Goal: Task Accomplishment & Management: Use online tool/utility

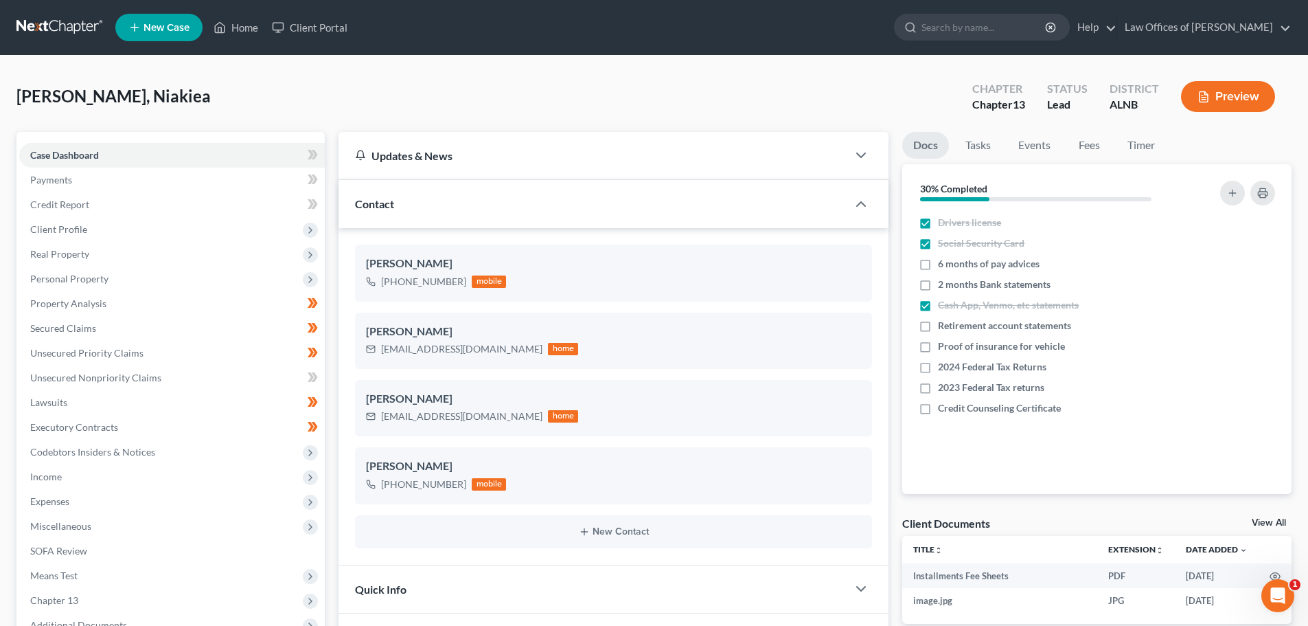
click at [974, 24] on input "search" at bounding box center [985, 26] width 126 height 25
type input "[DEMOGRAPHIC_DATA]"
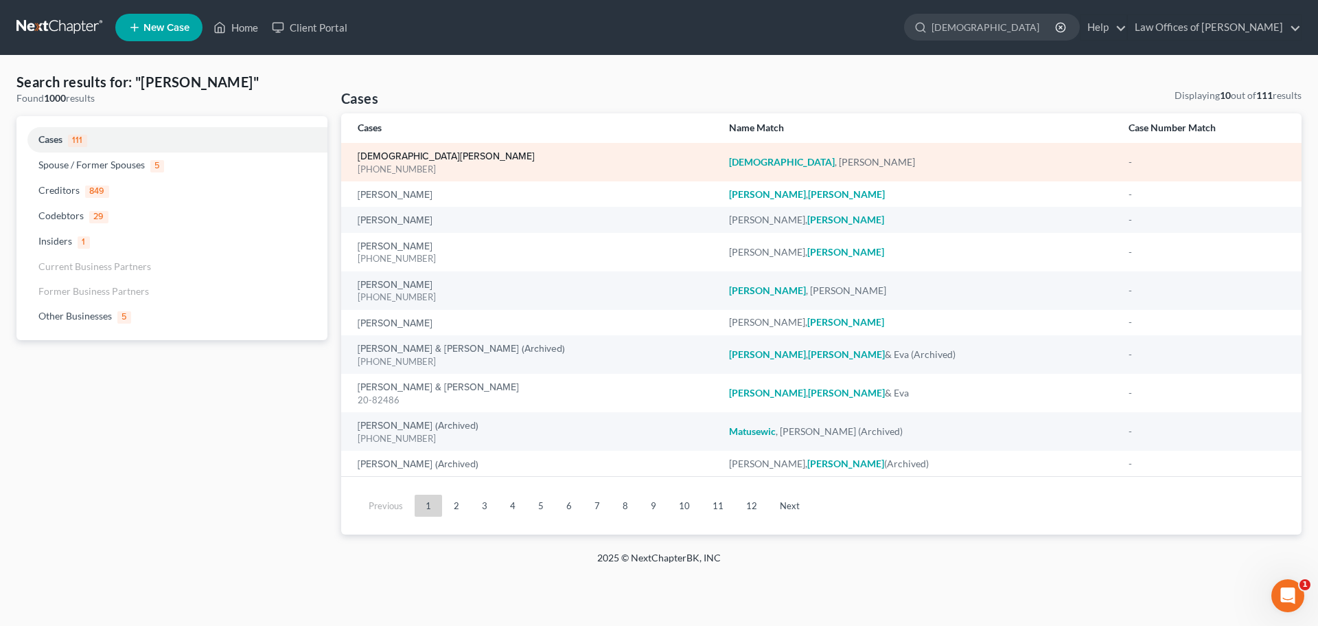
click at [400, 154] on link "[DEMOGRAPHIC_DATA][PERSON_NAME]" at bounding box center [446, 157] width 177 height 10
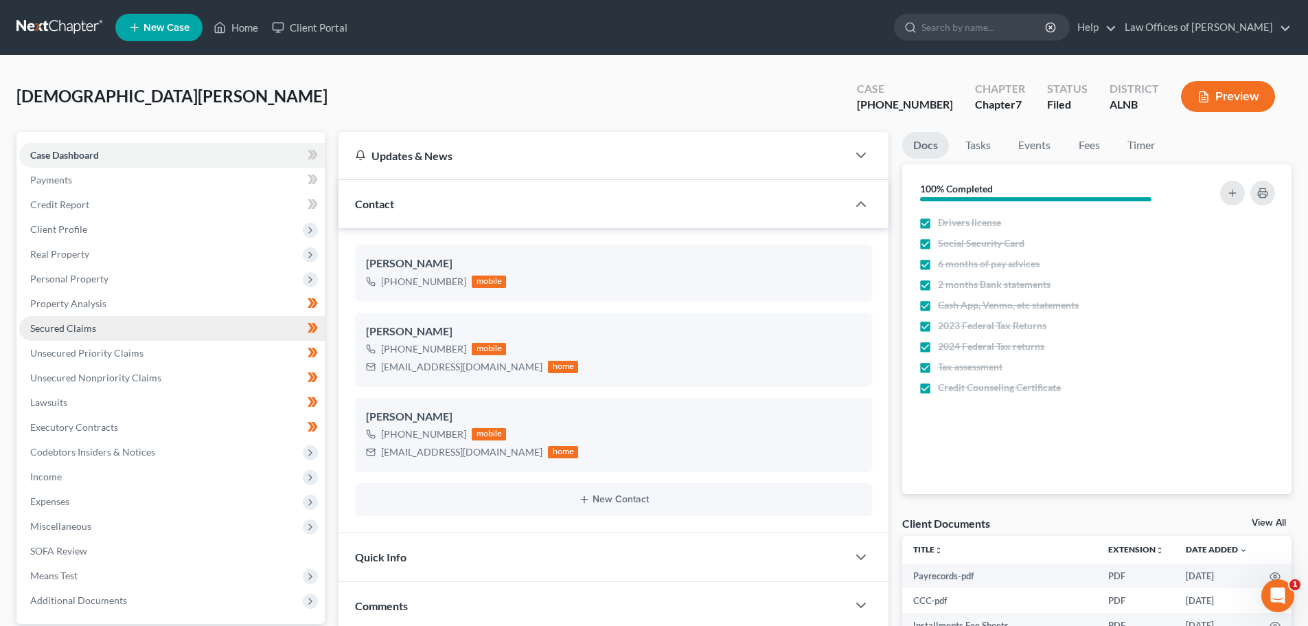
click at [114, 326] on link "Secured Claims" at bounding box center [172, 328] width 306 height 25
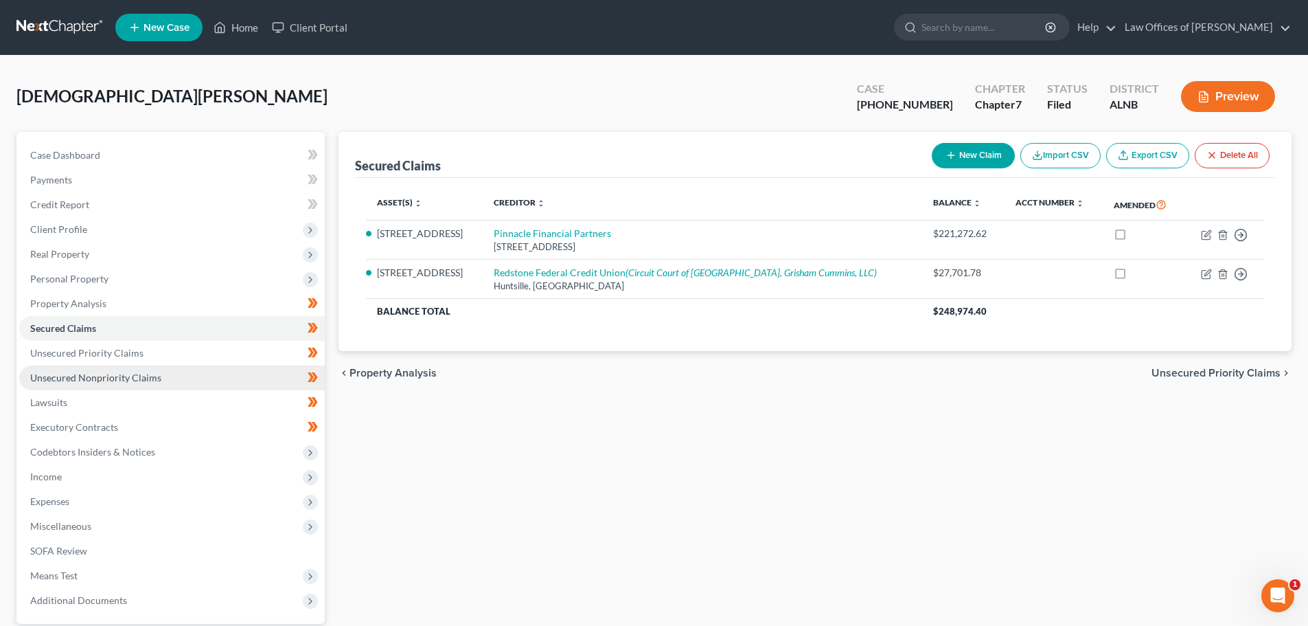
click at [135, 375] on span "Unsecured Nonpriority Claims" at bounding box center [95, 378] width 131 height 12
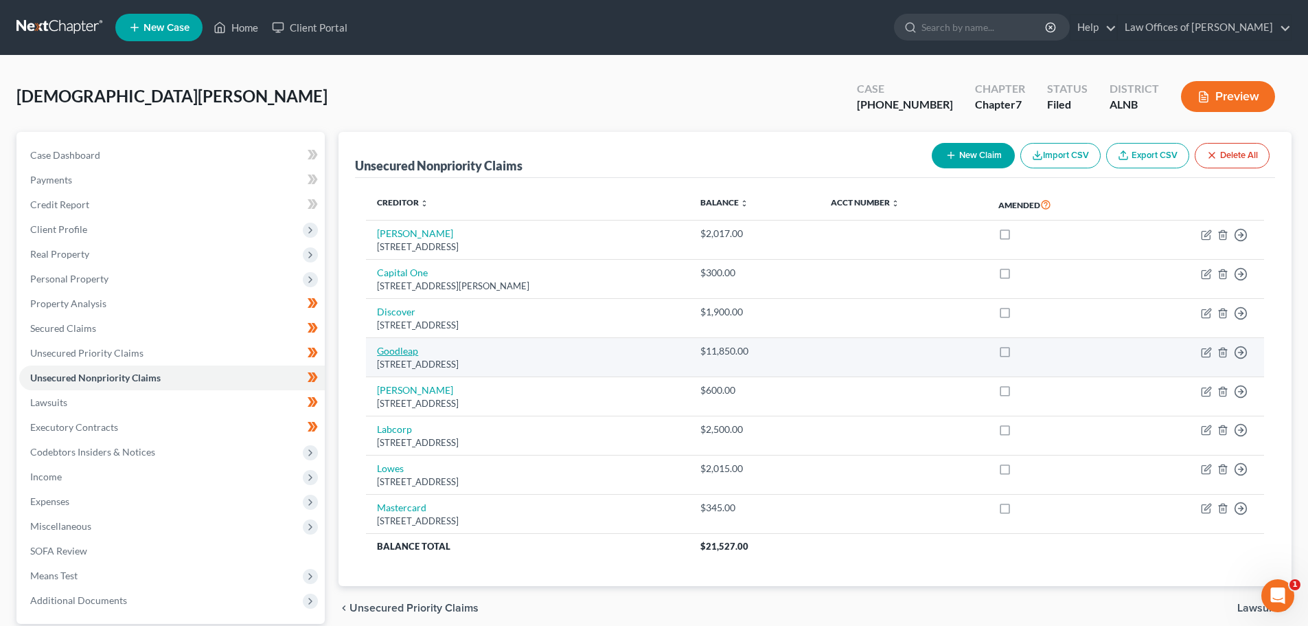
click at [409, 352] on link "Goodleap" at bounding box center [397, 351] width 41 height 12
select select "4"
select select "2"
select select "0"
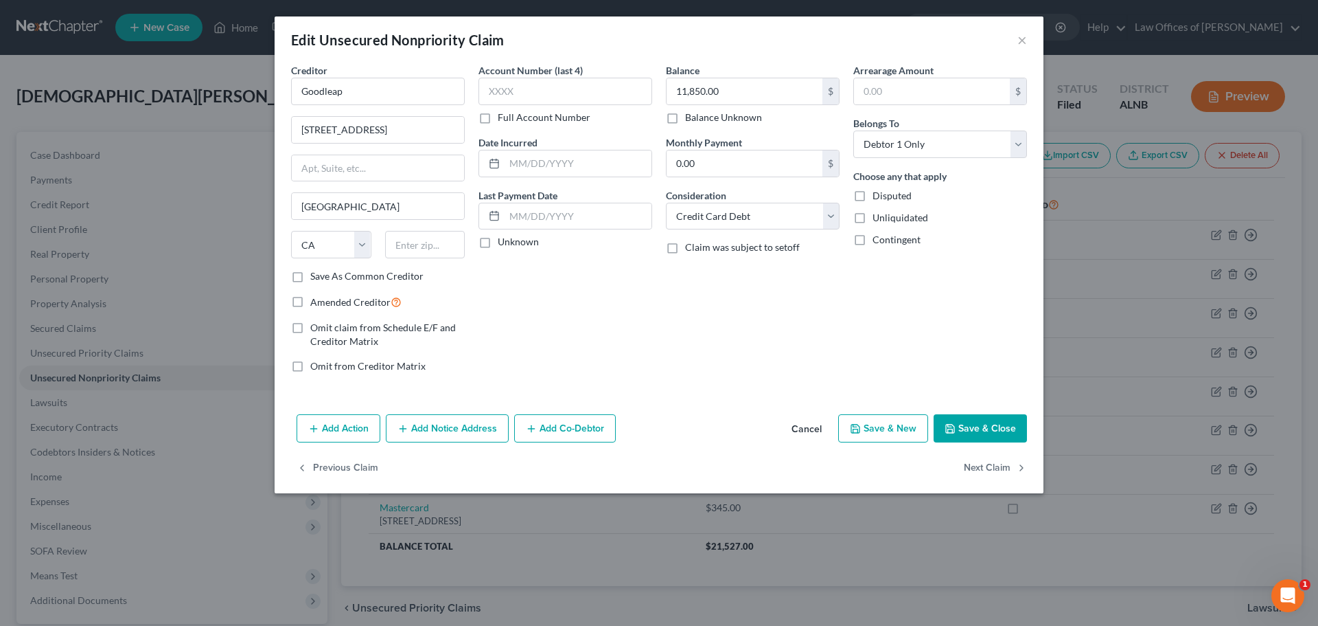
click at [803, 424] on button "Cancel" at bounding box center [807, 428] width 52 height 27
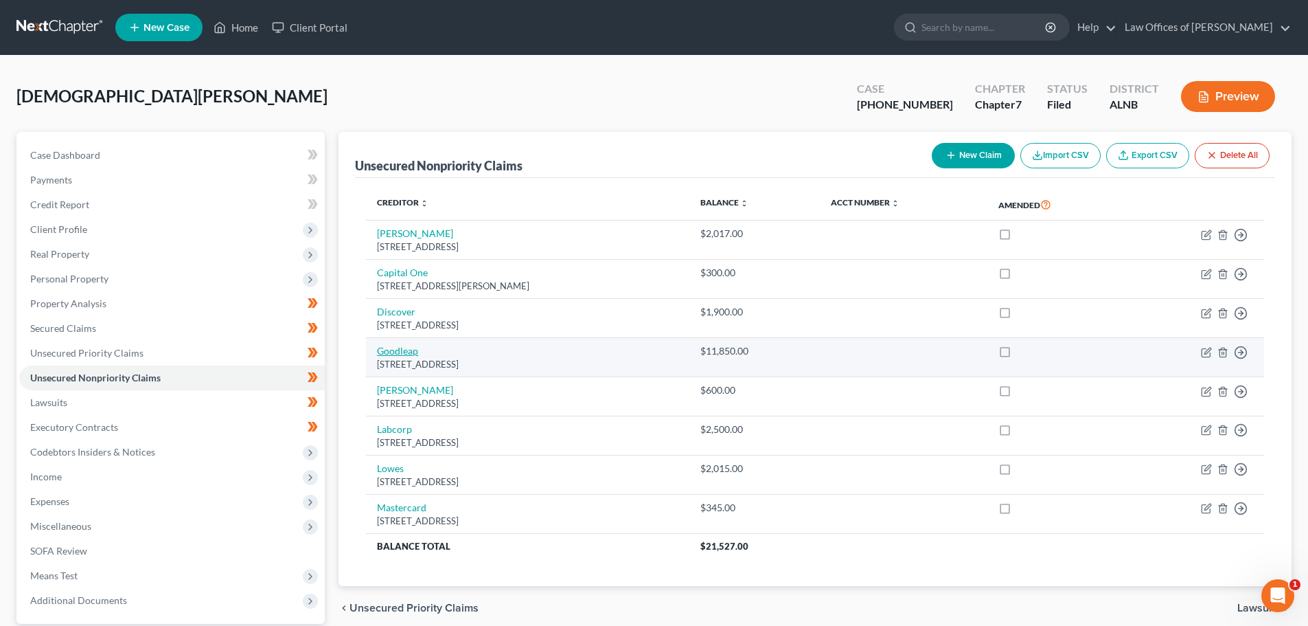
click at [404, 353] on link "Goodleap" at bounding box center [397, 351] width 41 height 12
select select "4"
select select "2"
select select "0"
